Goal: Task Accomplishment & Management: Complete application form

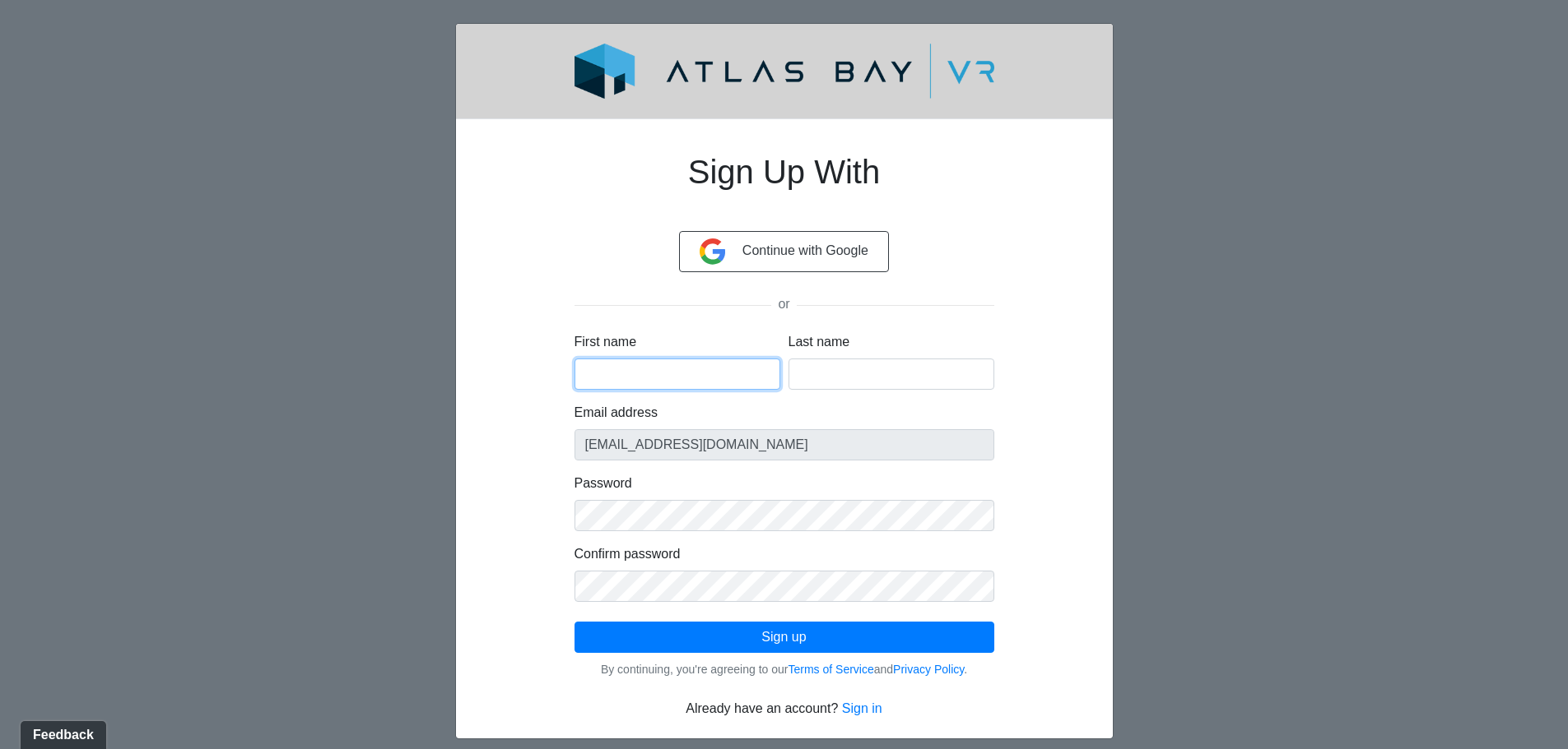
click at [645, 374] on input "First name" at bounding box center [678, 374] width 206 height 31
type input "Sean"
click at [813, 373] on input "Last name" at bounding box center [891, 374] width 206 height 31
type input "DeSantis"
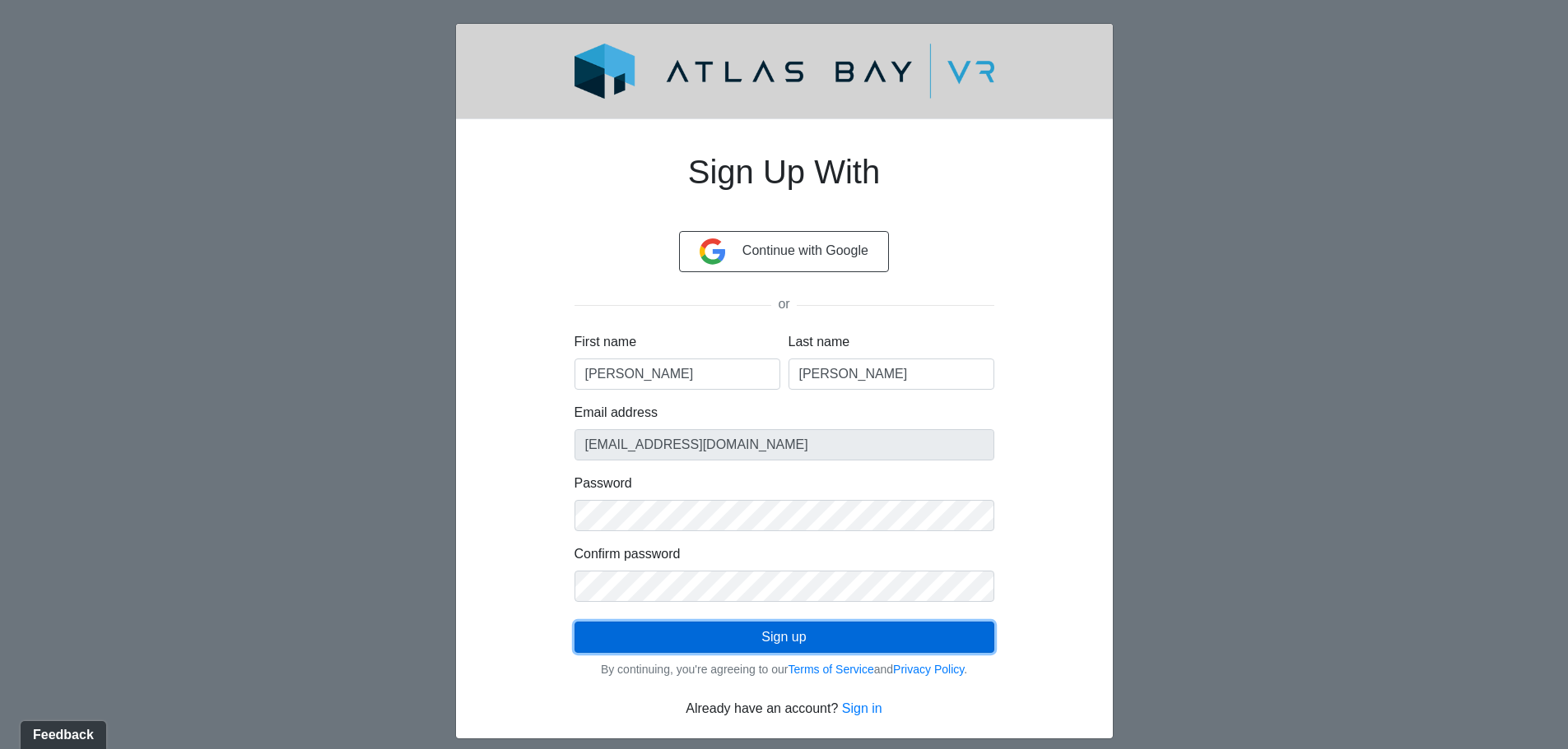
click at [734, 627] on button "Sign up" at bounding box center [785, 637] width 420 height 31
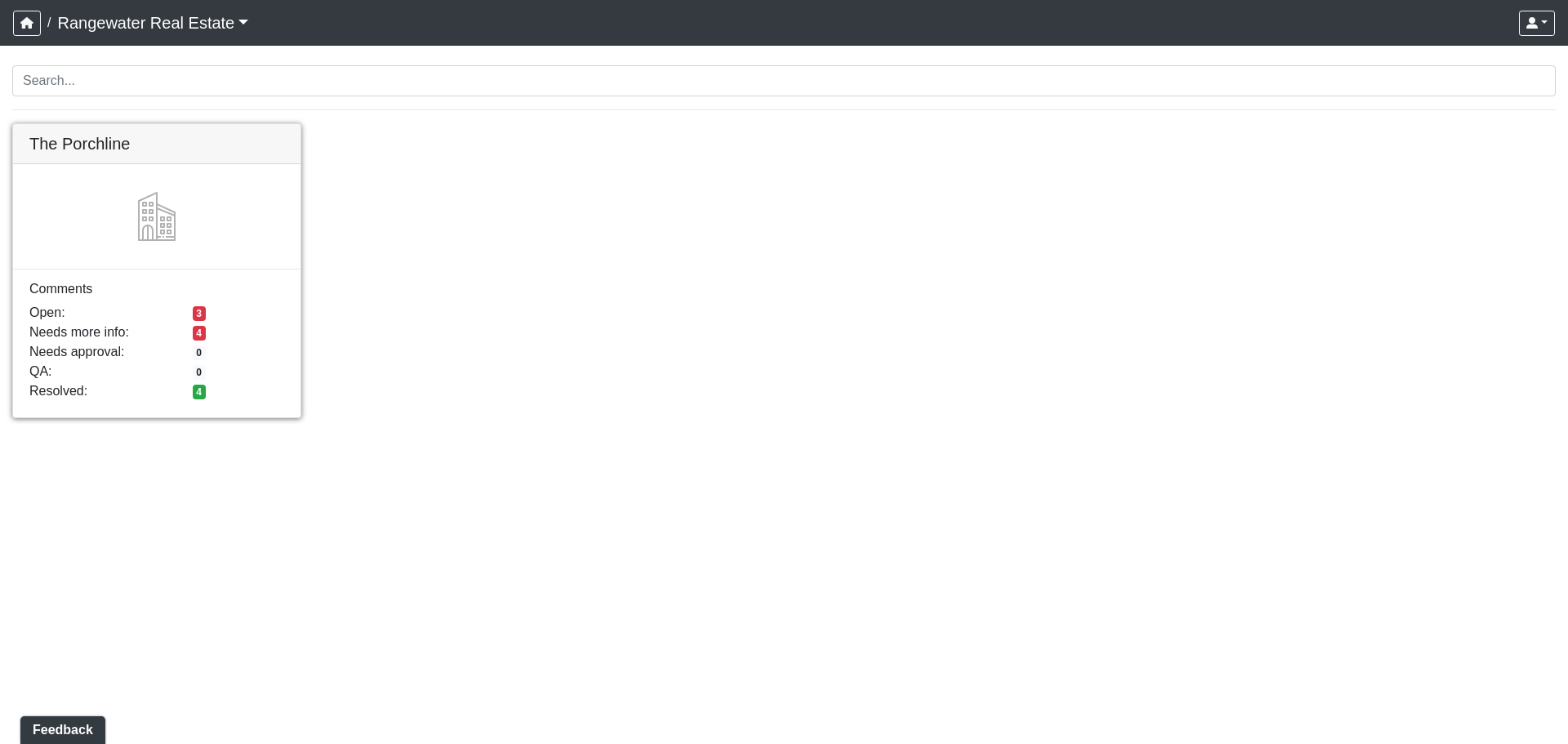
click at [184, 125] on link at bounding box center [156, 125] width 288 height 0
